Goal: Task Accomplishment & Management: Manage account settings

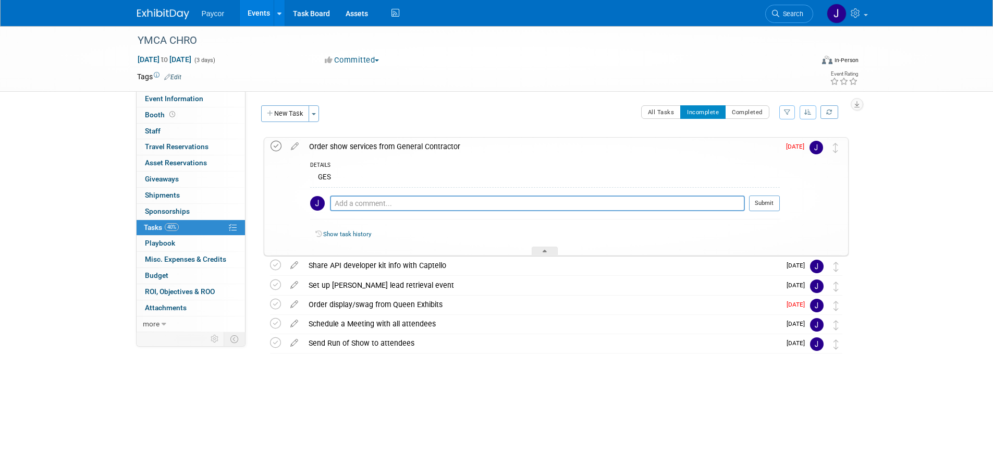
click at [275, 145] on icon at bounding box center [275, 146] width 11 height 11
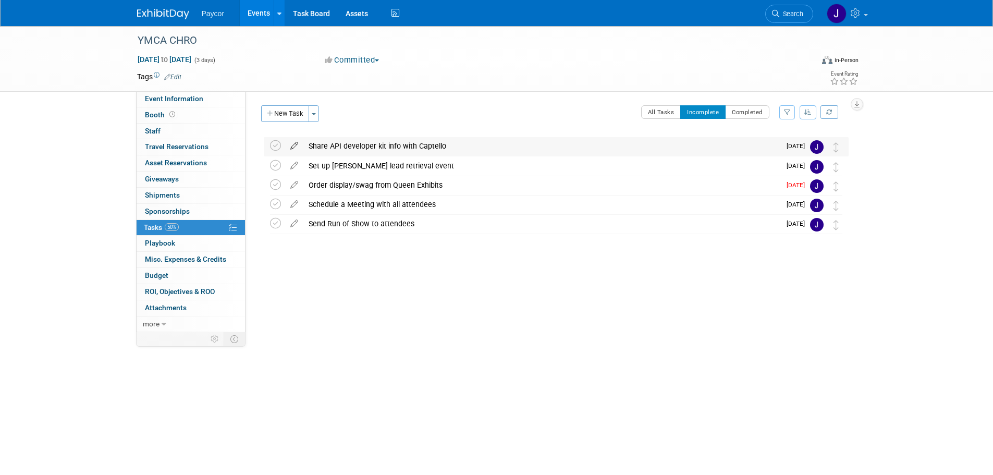
click at [294, 145] on icon at bounding box center [294, 143] width 18 height 13
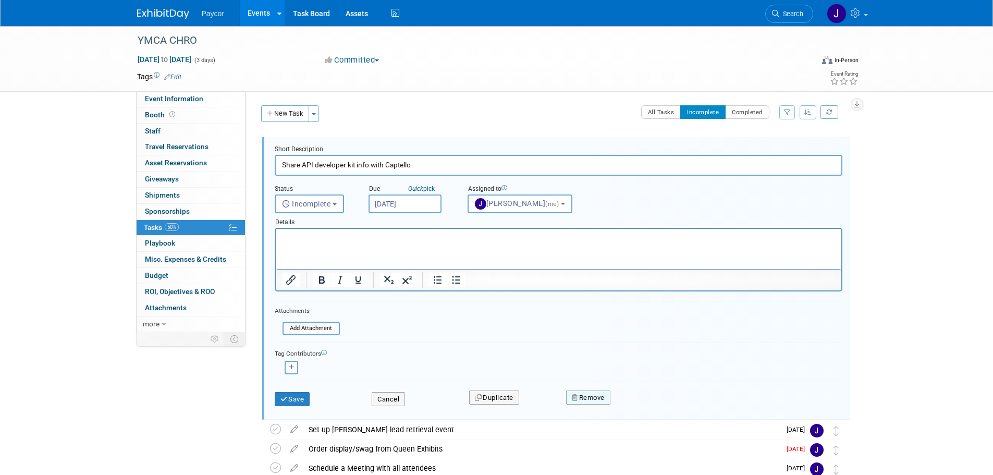
click at [601, 398] on button "Remove" at bounding box center [588, 397] width 44 height 15
click at [650, 408] on link "Yes" at bounding box center [646, 406] width 30 height 17
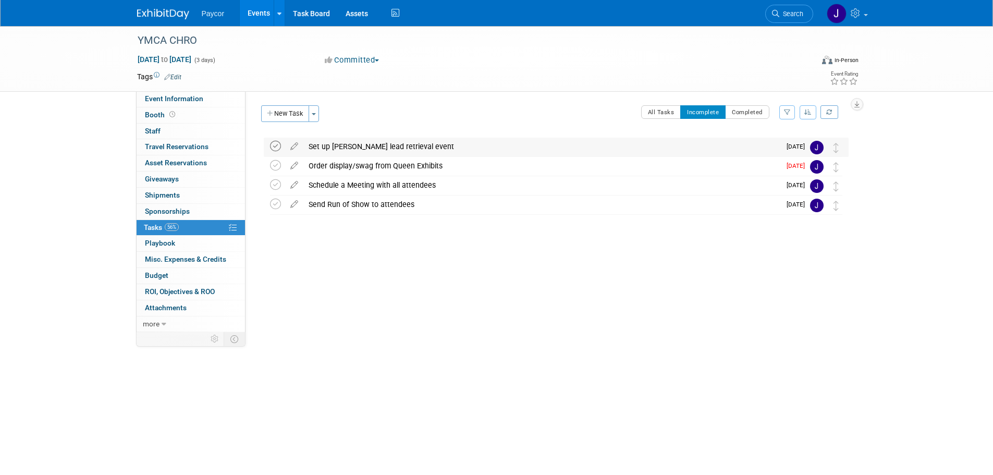
click at [276, 147] on icon at bounding box center [275, 146] width 11 height 11
click at [279, 146] on icon at bounding box center [275, 146] width 11 height 11
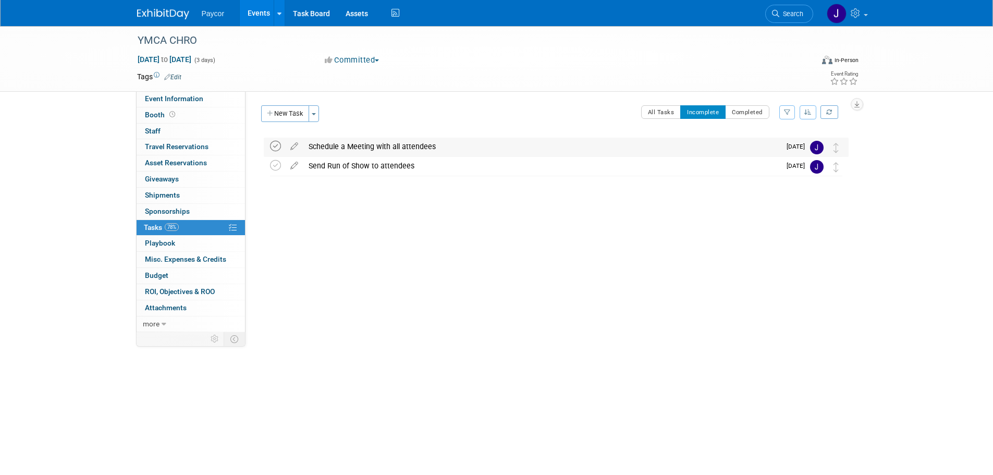
click at [278, 145] on icon at bounding box center [275, 146] width 11 height 11
click at [308, 14] on link "Task Board" at bounding box center [311, 13] width 53 height 26
click at [170, 59] on span "[DATE] to [DATE]" at bounding box center [164, 59] width 55 height 9
type input "[DATE]"
select select "8"
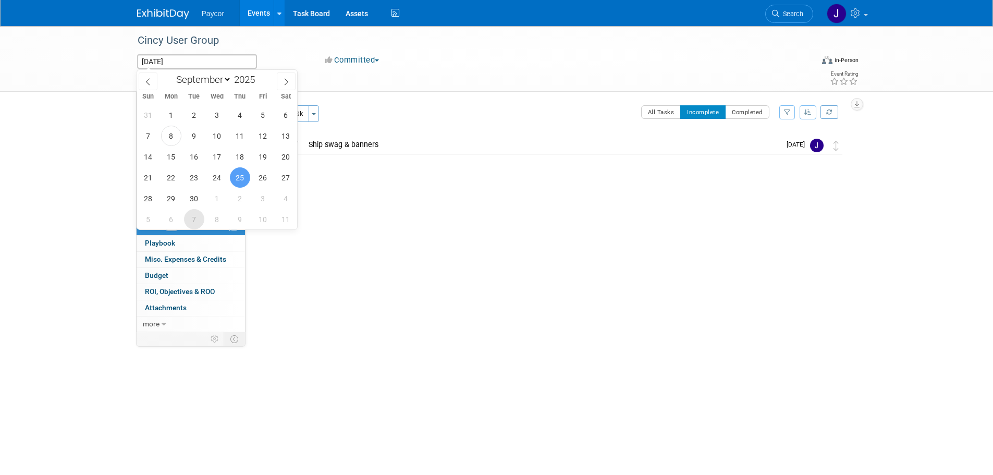
click at [195, 219] on span "7" at bounding box center [194, 219] width 20 height 20
type input "[DATE]"
click at [188, 220] on span "7" at bounding box center [194, 219] width 20 height 20
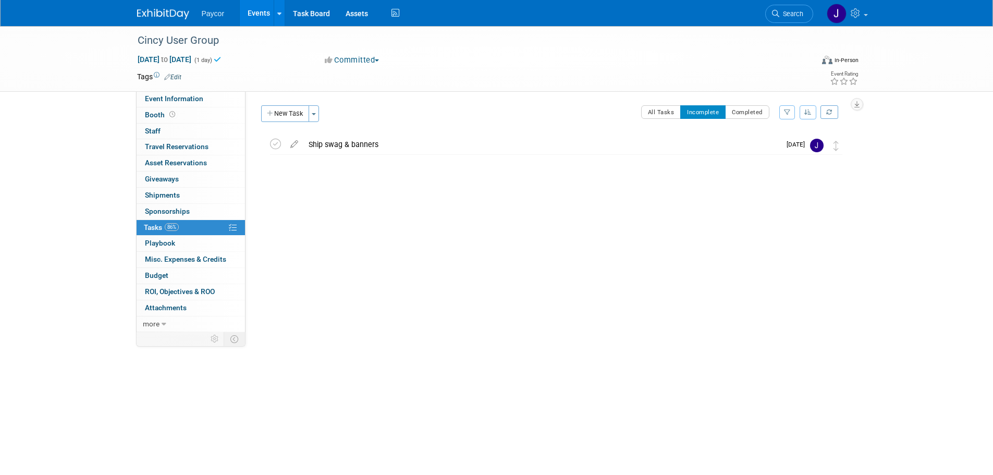
click at [52, 215] on div "Cincy User Group [DATE] to [DATE] (1 day) [DATE] Committed Committed Considerin…" at bounding box center [496, 209] width 993 height 367
click at [83, 230] on div "Cincy User Group [DATE] to [DATE] (1 day) [DATE] Committed Committed Considerin…" at bounding box center [496, 209] width 993 height 367
click at [292, 143] on icon at bounding box center [294, 141] width 18 height 13
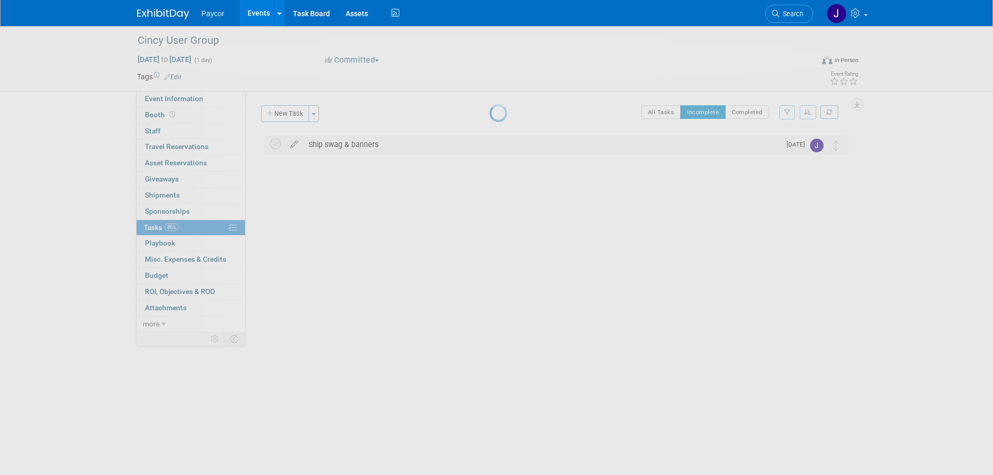
select select "8"
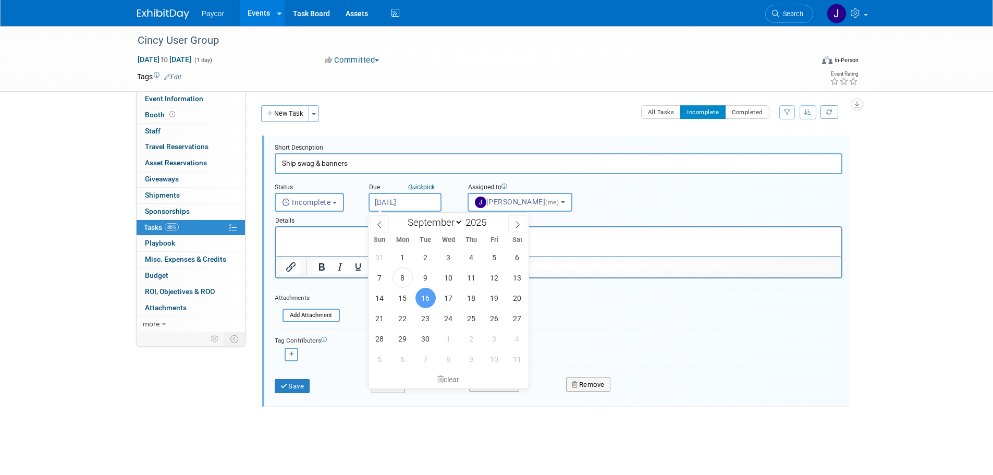
click at [394, 204] on input "[DATE]" at bounding box center [404, 202] width 73 height 19
click at [427, 300] on span "16" at bounding box center [425, 298] width 20 height 20
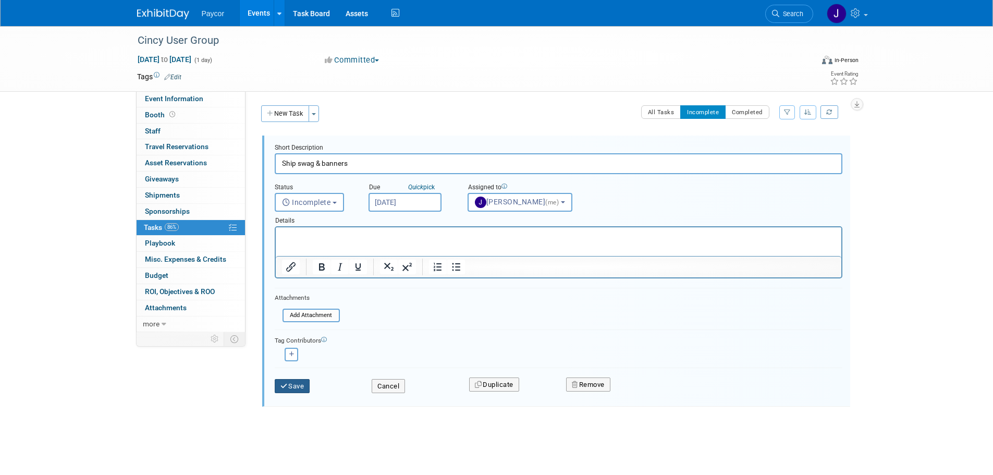
click at [297, 387] on button "Save" at bounding box center [292, 386] width 35 height 15
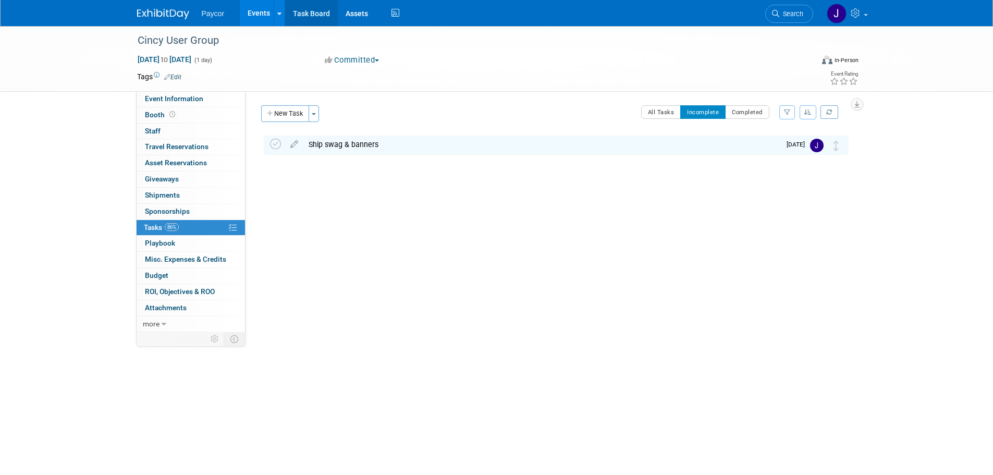
click at [307, 12] on link "Task Board" at bounding box center [311, 13] width 53 height 26
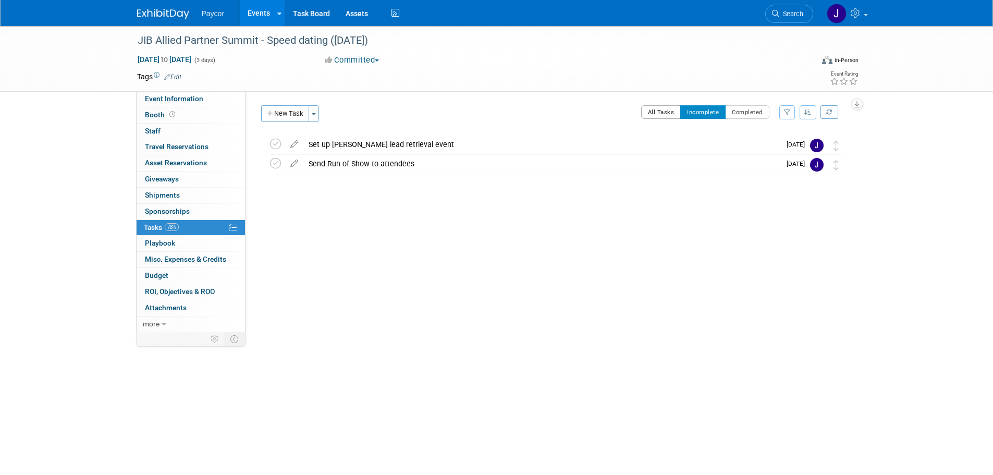
click at [667, 111] on button "All Tasks" at bounding box center [661, 112] width 40 height 14
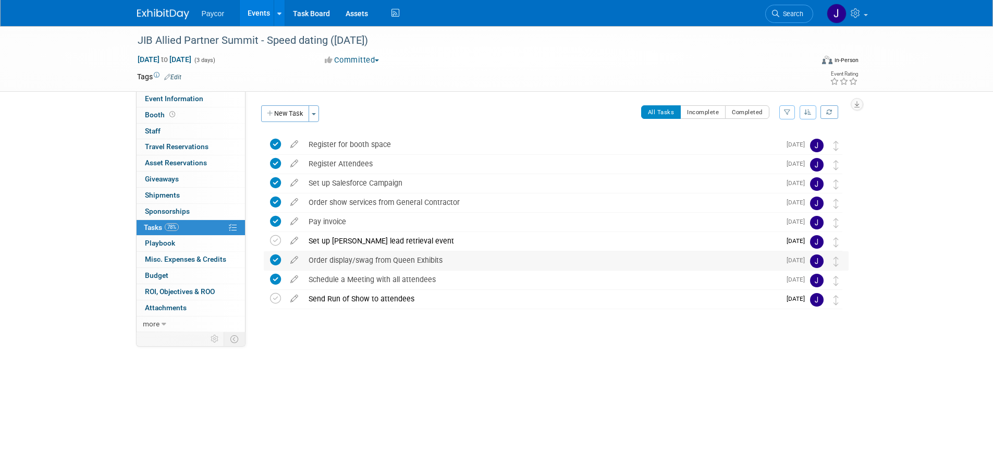
click at [274, 261] on icon at bounding box center [275, 259] width 11 height 11
